Goal: Task Accomplishment & Management: Complete application form

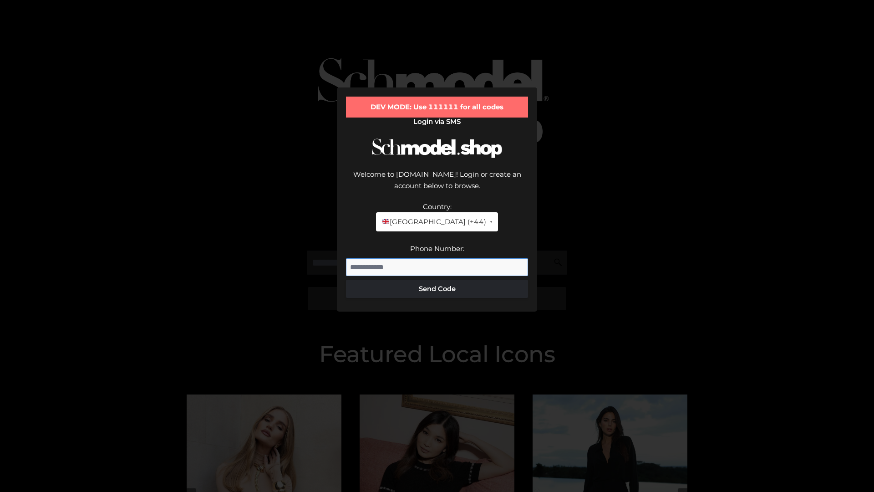
click at [437, 258] on input "Phone Number:" at bounding box center [437, 267] width 182 height 18
type input "**********"
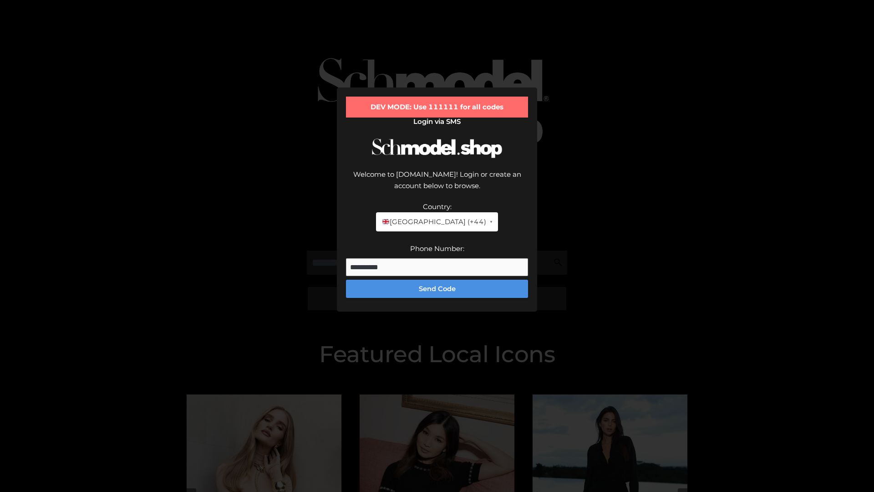
click at [437, 279] on button "Send Code" at bounding box center [437, 288] width 182 height 18
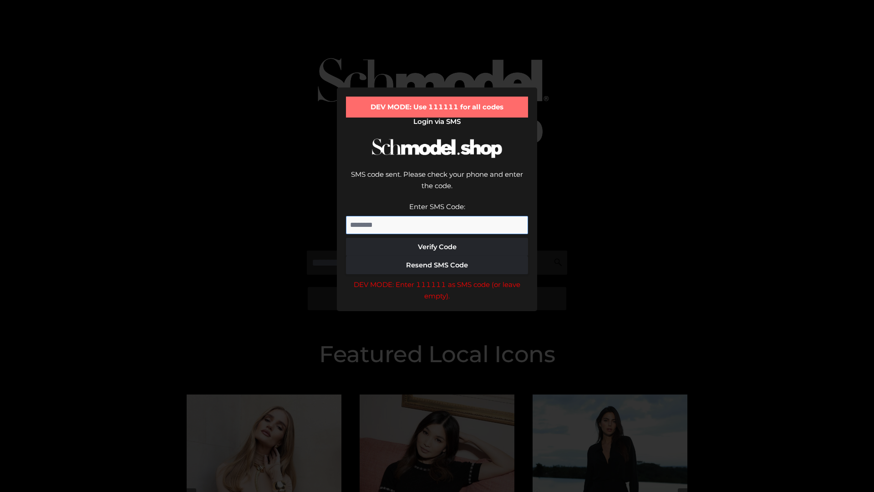
click at [437, 216] on input "Enter SMS Code:" at bounding box center [437, 225] width 182 height 18
type input "******"
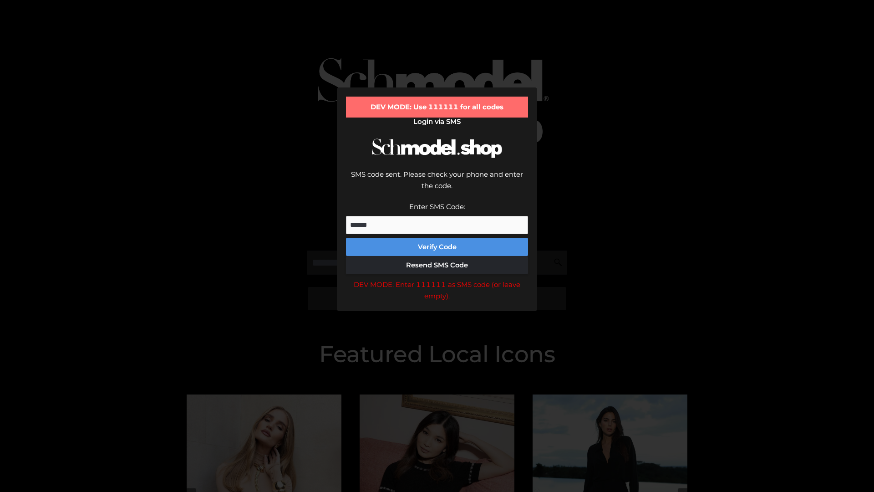
click at [437, 238] on button "Verify Code" at bounding box center [437, 247] width 182 height 18
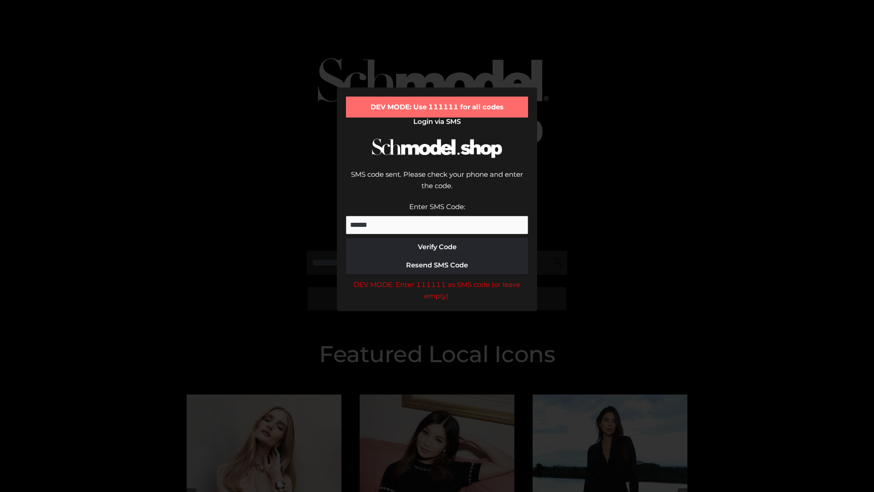
click at [437, 279] on div "DEV MODE: Enter 111111 as SMS code (or leave empty)." at bounding box center [437, 290] width 182 height 23
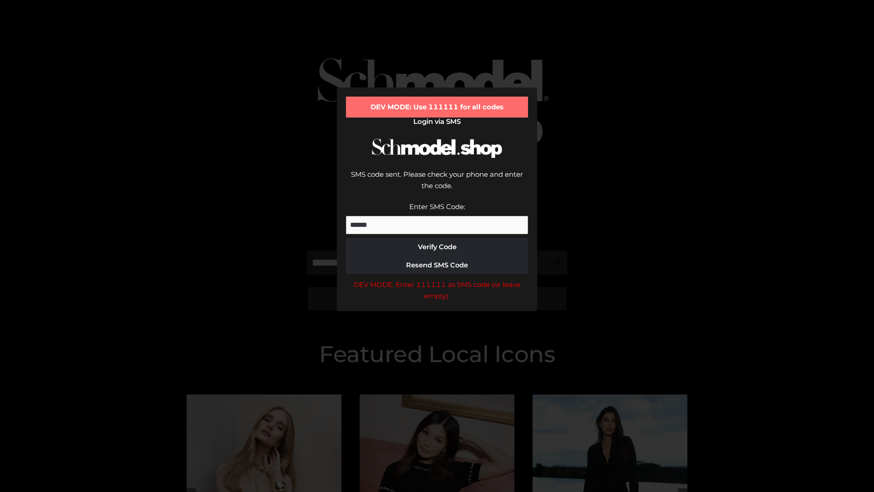
click at [437, 279] on div "DEV MODE: Enter 111111 as SMS code (or leave empty)." at bounding box center [437, 290] width 182 height 23
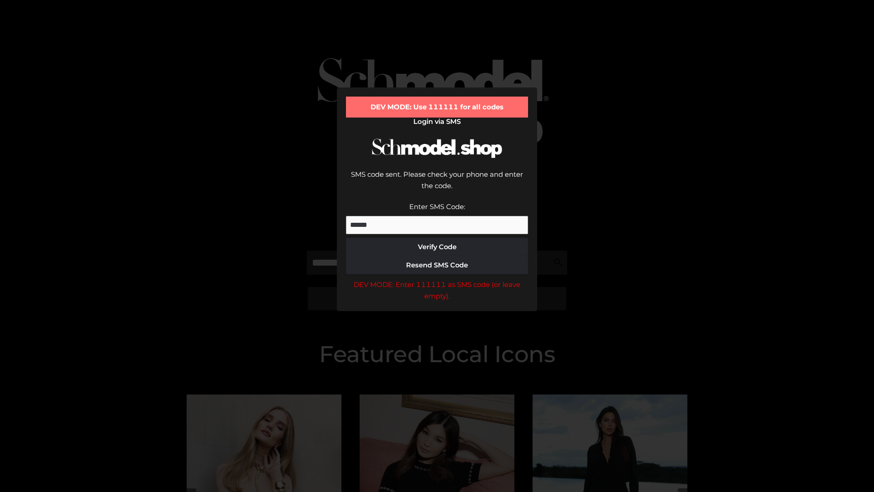
click at [437, 279] on div "DEV MODE: Enter 111111 as SMS code (or leave empty)." at bounding box center [437, 290] width 182 height 23
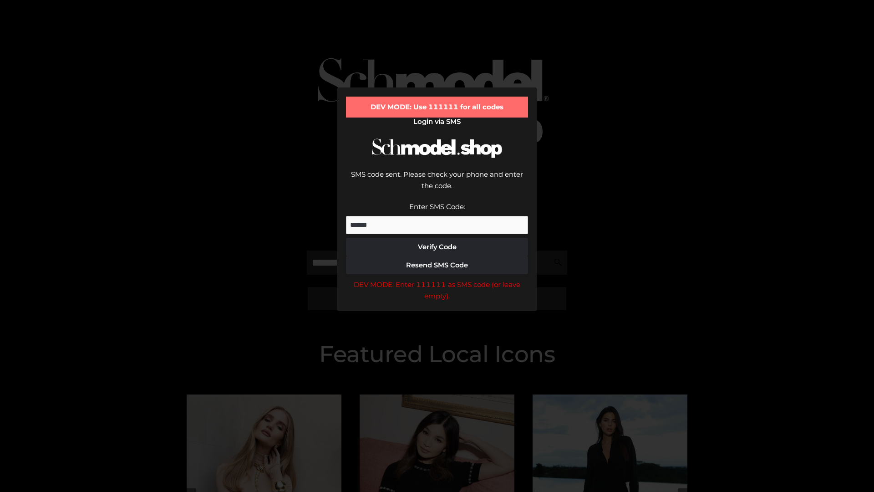
click at [437, 279] on div "DEV MODE: Enter 111111 as SMS code (or leave empty)." at bounding box center [437, 290] width 182 height 23
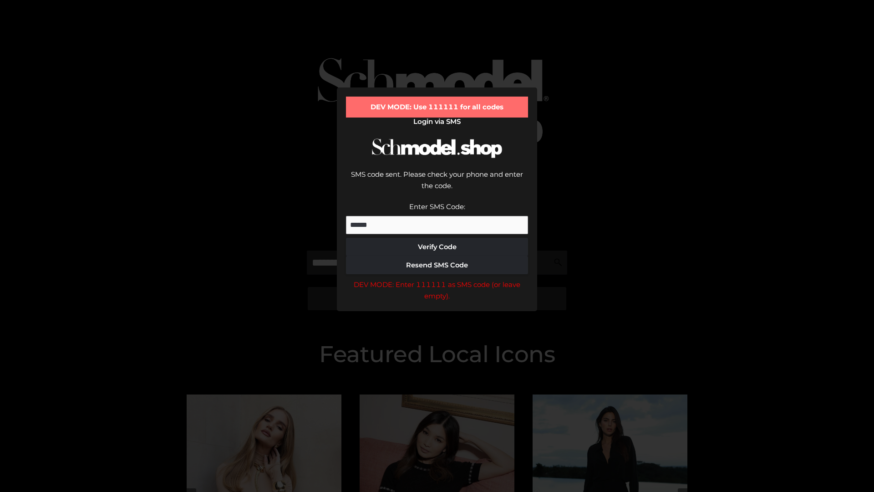
click at [437, 279] on div "DEV MODE: Enter 111111 as SMS code (or leave empty)." at bounding box center [437, 290] width 182 height 23
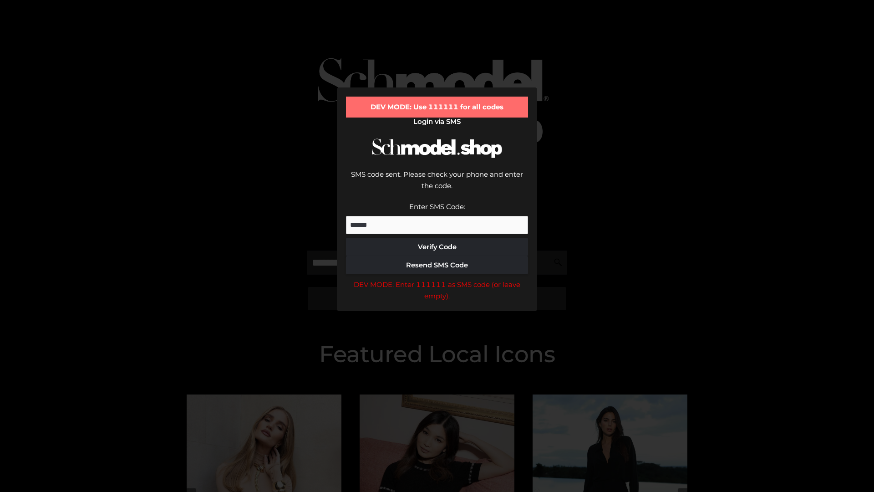
click at [437, 279] on div "DEV MODE: Enter 111111 as SMS code (or leave empty)." at bounding box center [437, 290] width 182 height 23
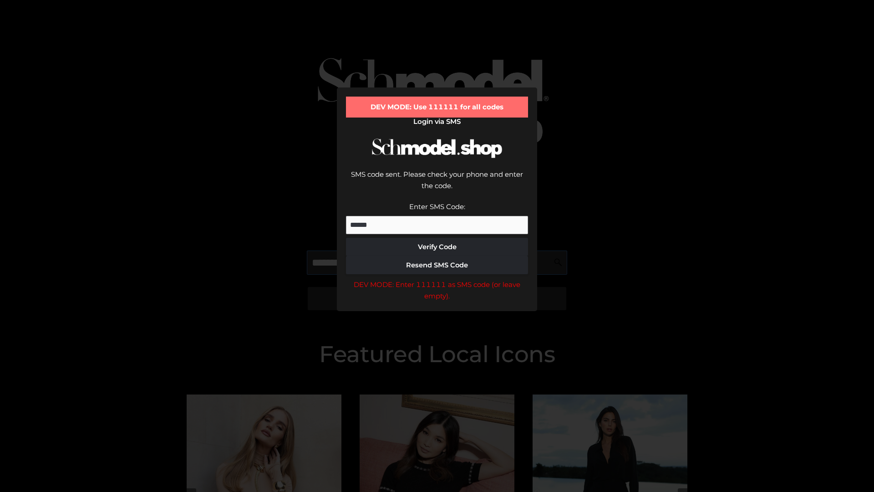
scroll to position [0, 47]
click at [437, 279] on div "DEV MODE: Enter 111111 as SMS code (or leave empty)." at bounding box center [437, 290] width 182 height 23
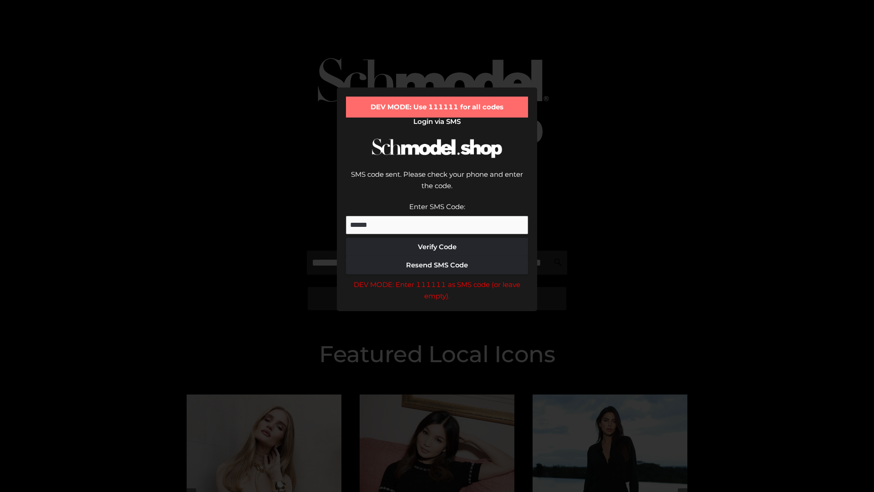
click at [437, 279] on div "DEV MODE: Enter 111111 as SMS code (or leave empty)." at bounding box center [437, 290] width 182 height 23
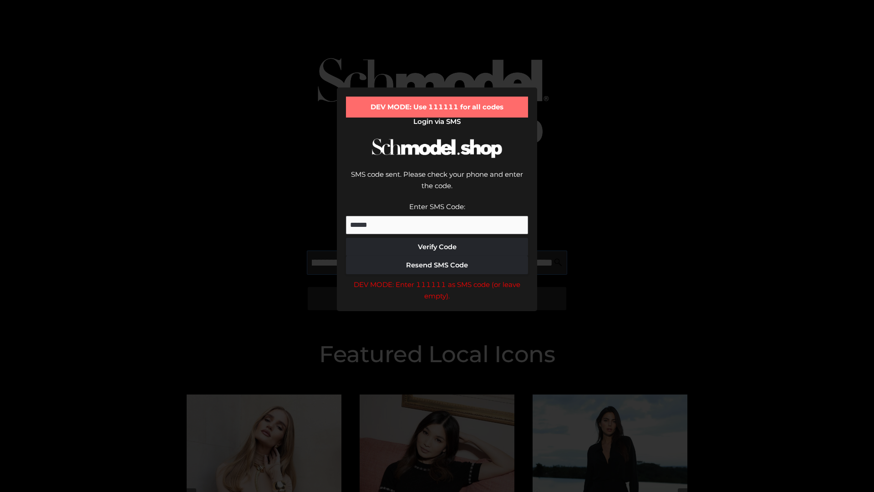
scroll to position [0, 99]
click at [437, 279] on div "DEV MODE: Enter 111111 as SMS code (or leave empty)." at bounding box center [437, 290] width 182 height 23
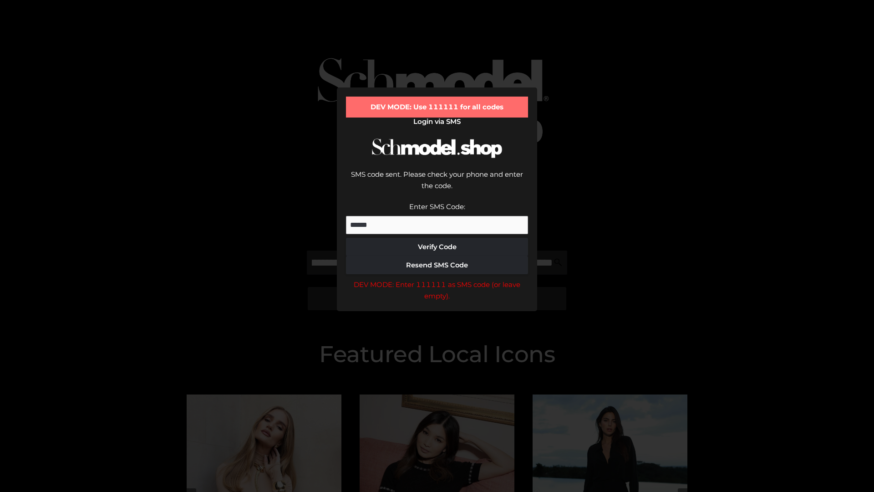
click at [437, 279] on div "DEV MODE: Enter 111111 as SMS code (or leave empty)." at bounding box center [437, 290] width 182 height 23
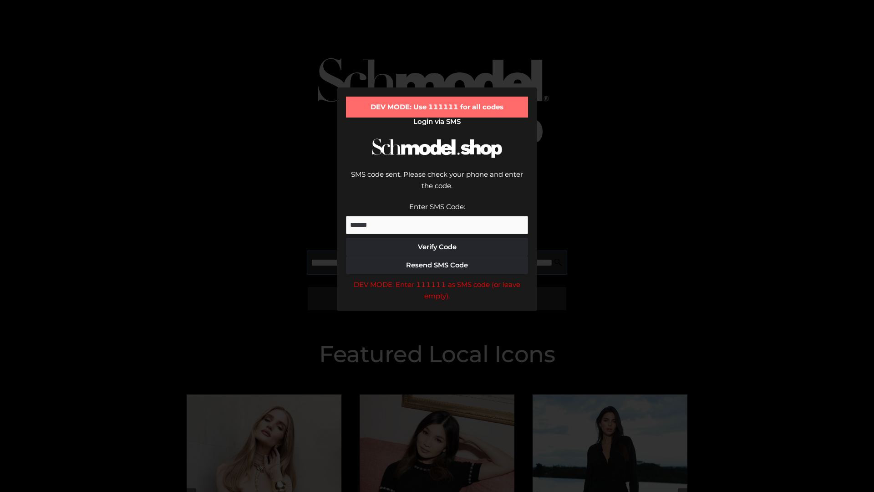
scroll to position [0, 154]
click at [437, 279] on div "DEV MODE: Enter 111111 as SMS code (or leave empty)." at bounding box center [437, 290] width 182 height 23
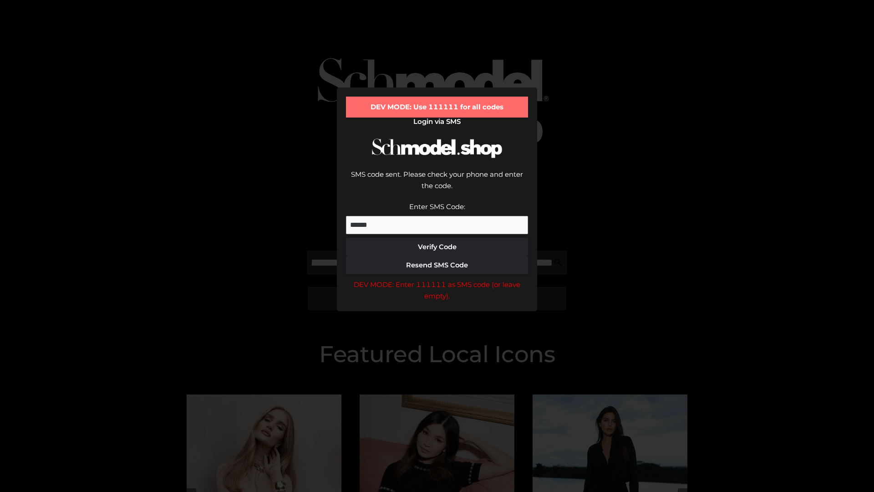
click at [437, 279] on div "DEV MODE: Enter 111111 as SMS code (or leave empty)." at bounding box center [437, 290] width 182 height 23
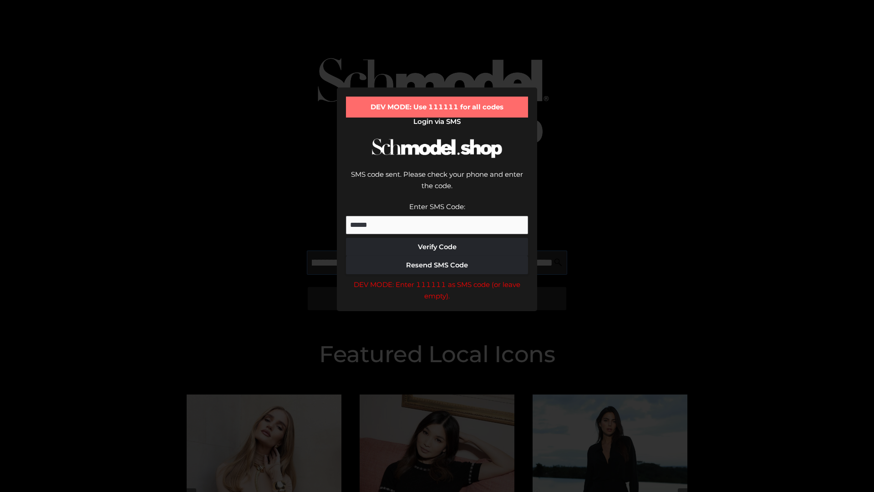
scroll to position [0, 212]
click at [437, 279] on div "DEV MODE: Enter 111111 as SMS code (or leave empty)." at bounding box center [437, 290] width 182 height 23
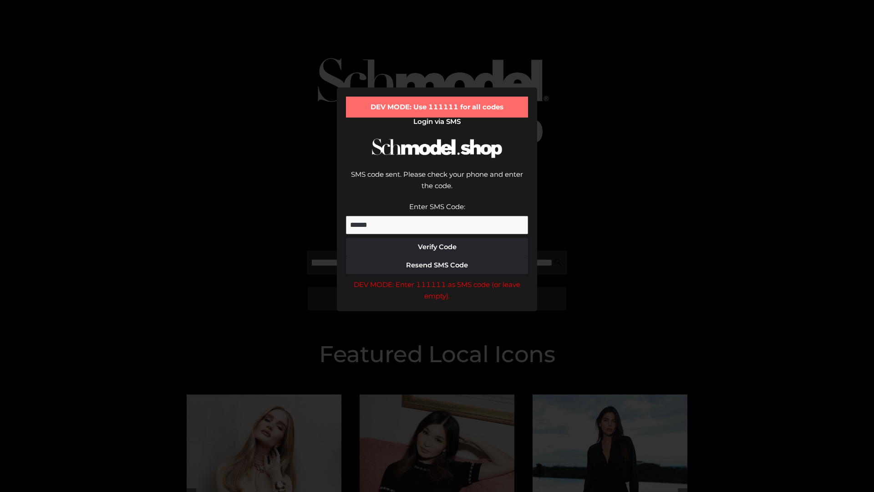
click at [437, 279] on div "DEV MODE: Enter 111111 as SMS code (or leave empty)." at bounding box center [437, 290] width 182 height 23
type input "**********"
